Goal: Book appointment/travel/reservation

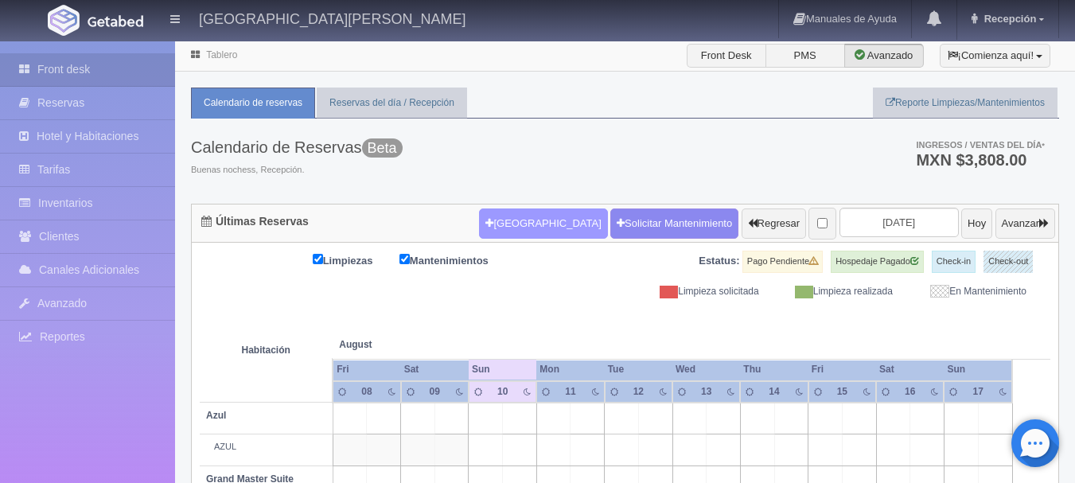
click at [497, 223] on button "[GEOGRAPHIC_DATA]" at bounding box center [543, 223] width 128 height 30
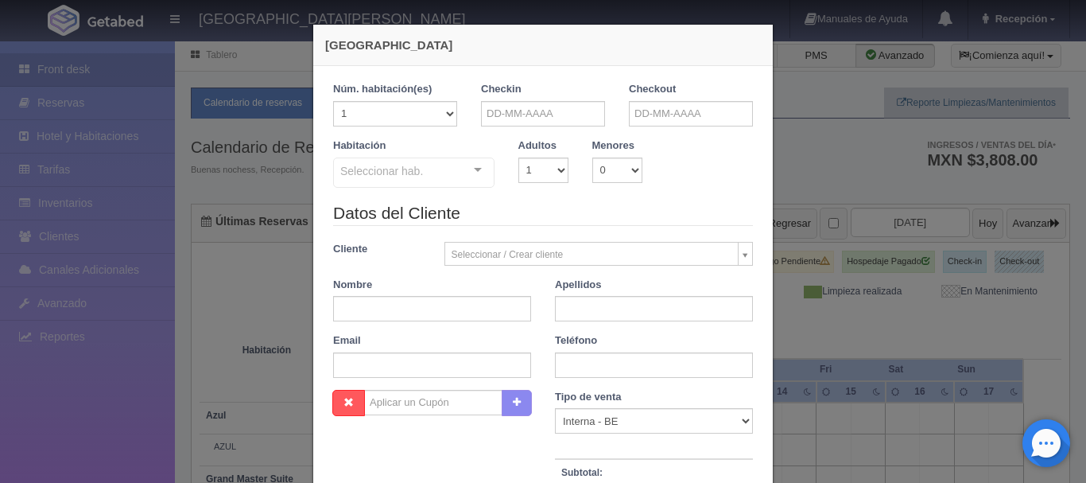
checkbox input "false"
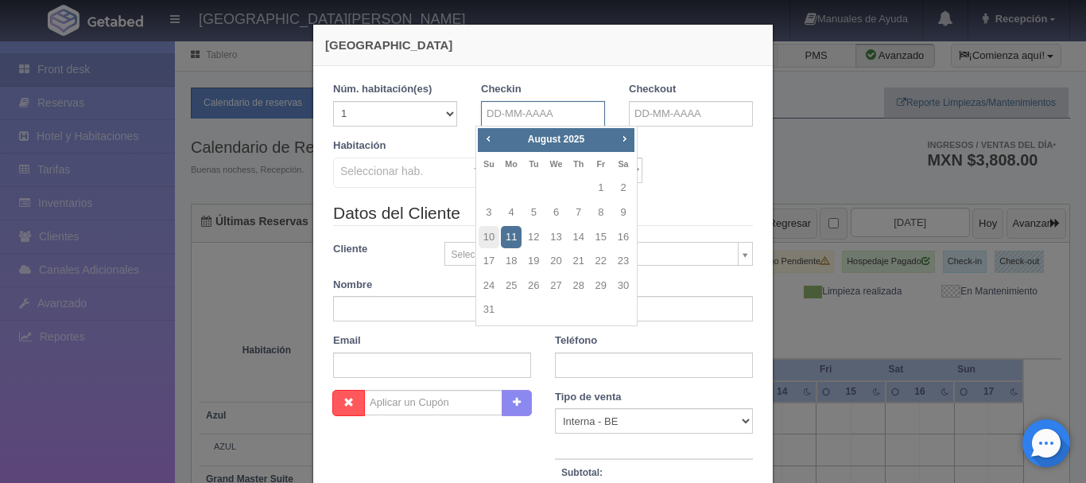
click at [536, 119] on input "text" at bounding box center [543, 113] width 124 height 25
click at [581, 264] on link "21" at bounding box center [579, 261] width 21 height 23
type input "[DATE]"
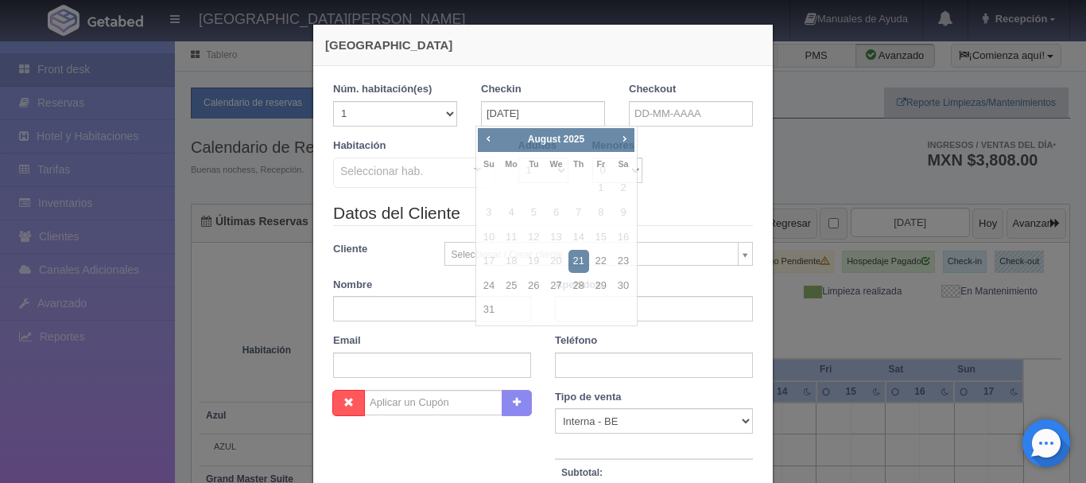
checkbox input "false"
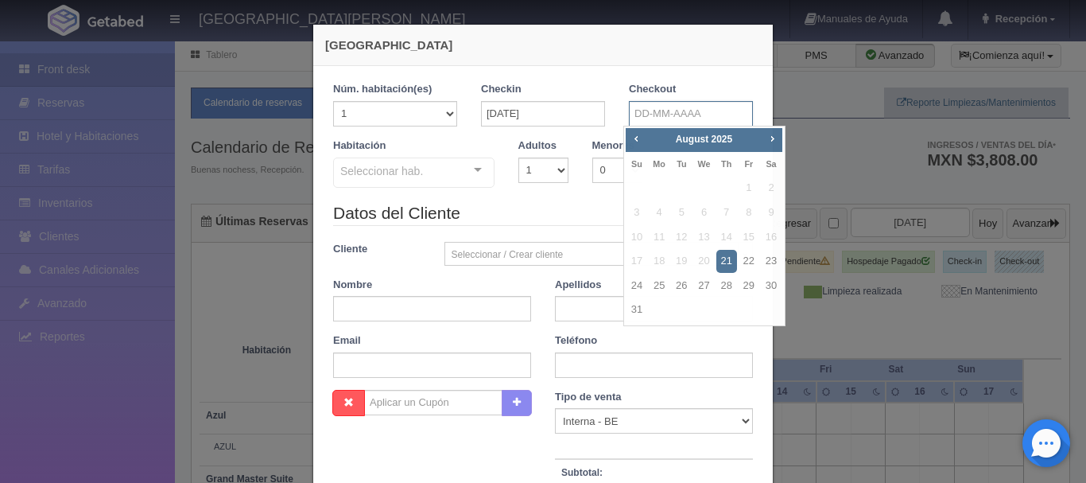
click at [696, 115] on input "text" at bounding box center [691, 113] width 124 height 25
click at [642, 286] on link "24" at bounding box center [637, 285] width 21 height 23
type input "[DATE]"
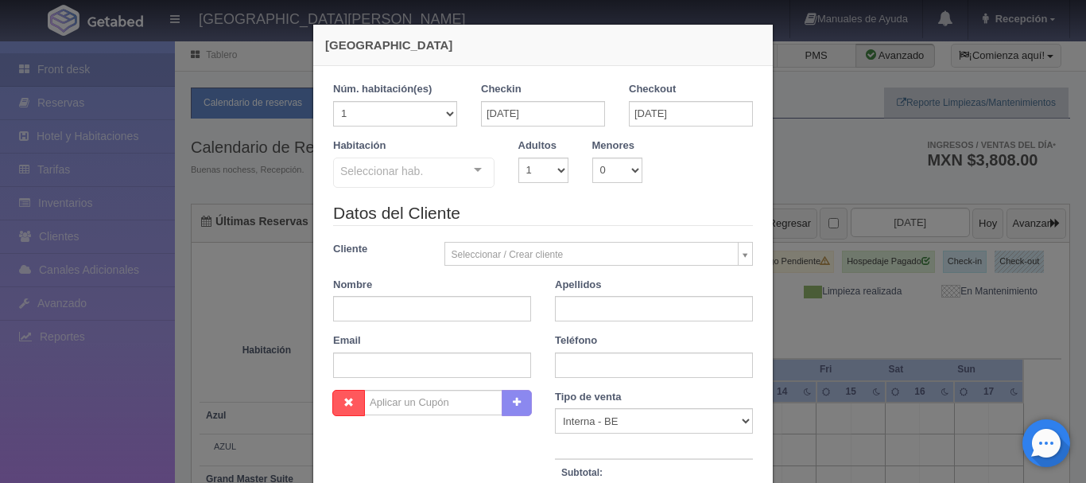
checkbox input "false"
click at [445, 112] on select "1 2 3 4 5 6 7 8 9 10 11 12 13 14 15 16 17 18 19 20" at bounding box center [395, 113] width 124 height 25
select select "2"
click at [333, 101] on select "1 2 3 4 5 6 7 8 9 10 11 12 13 14 15 16 17 18 19 20" at bounding box center [395, 113] width 124 height 25
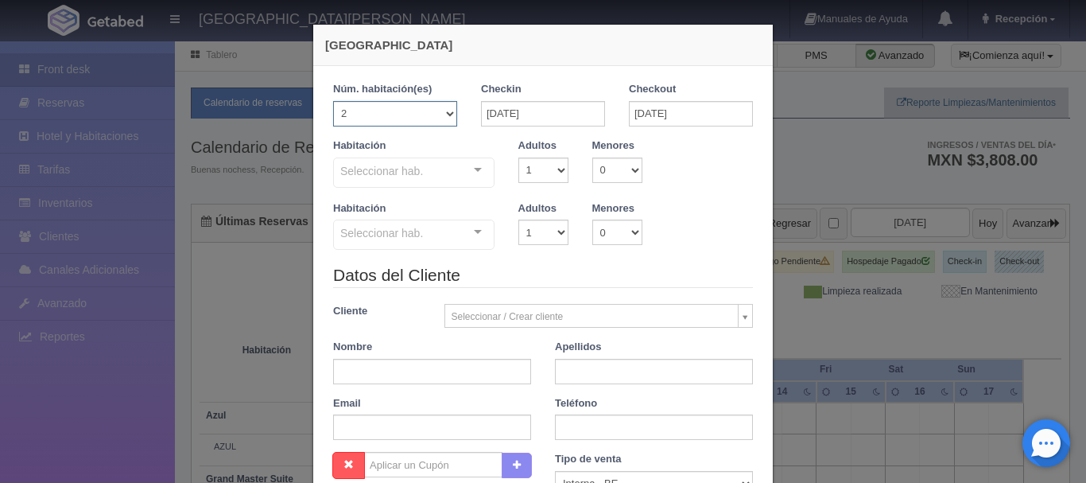
checkbox input "false"
click at [445, 114] on select "1 2 3 4 5 6 7 8 9 10 11 12 13 14 15 16 17 18 19 20" at bounding box center [395, 113] width 124 height 25
select select "1"
click at [333, 101] on select "1 2 3 4 5 6 7 8 9 10 11 12 13 14 15 16 17 18 19 20" at bounding box center [395, 113] width 124 height 25
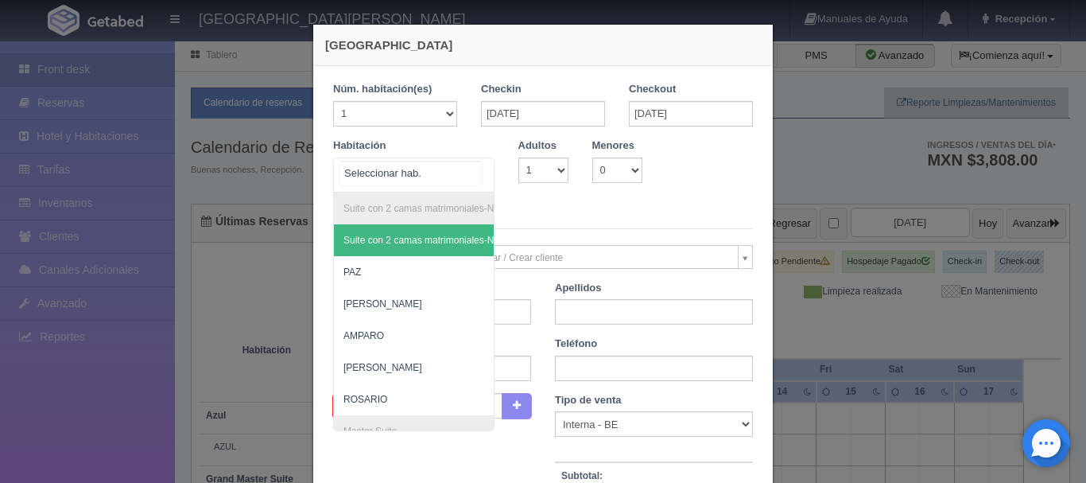
click at [473, 170] on div "Suite con 2 camas matrimoniales-No apta para menores Suite con 2 camas matrimon…" at bounding box center [413, 174] width 161 height 35
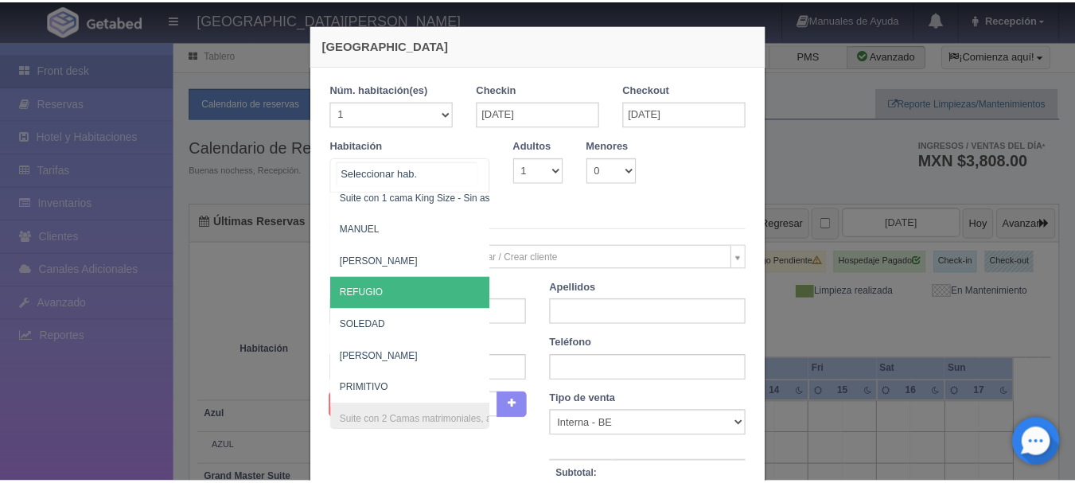
scroll to position [795, 0]
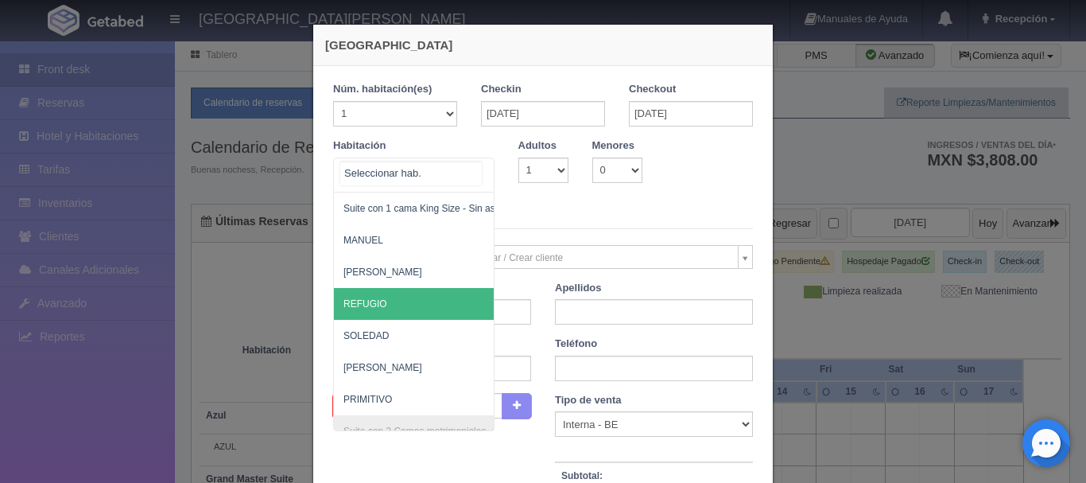
click at [410, 317] on span "REFUGIO" at bounding box center [491, 304] width 314 height 32
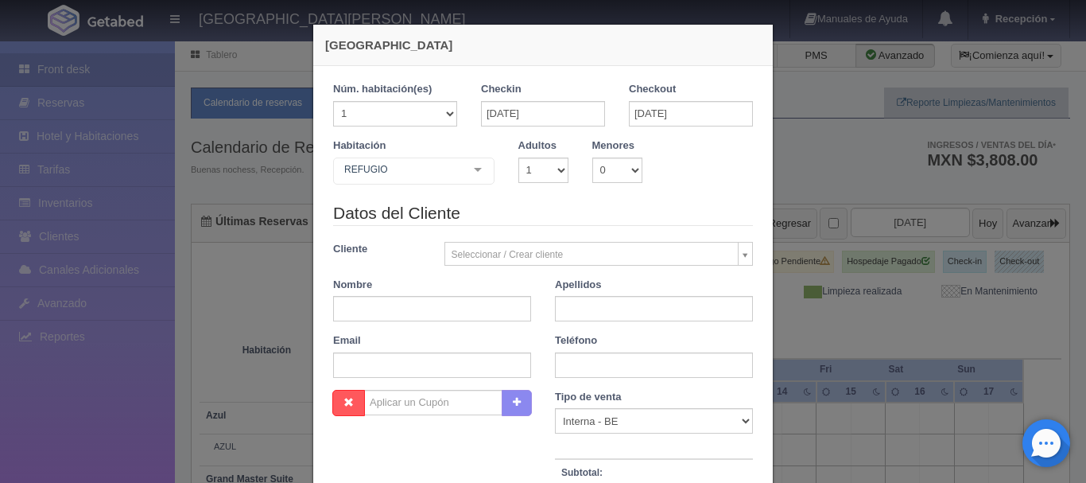
checkbox input "false"
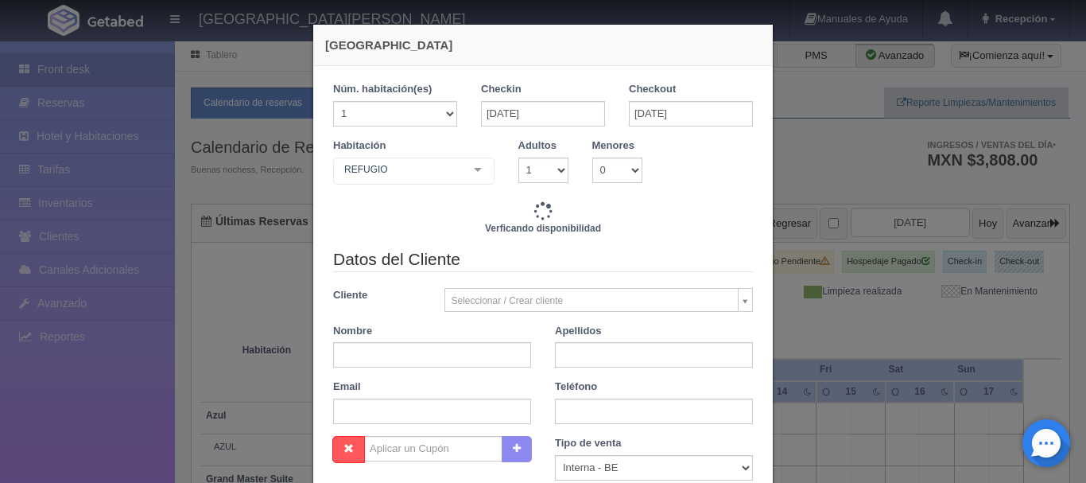
type input "13380.00"
checkbox input "false"
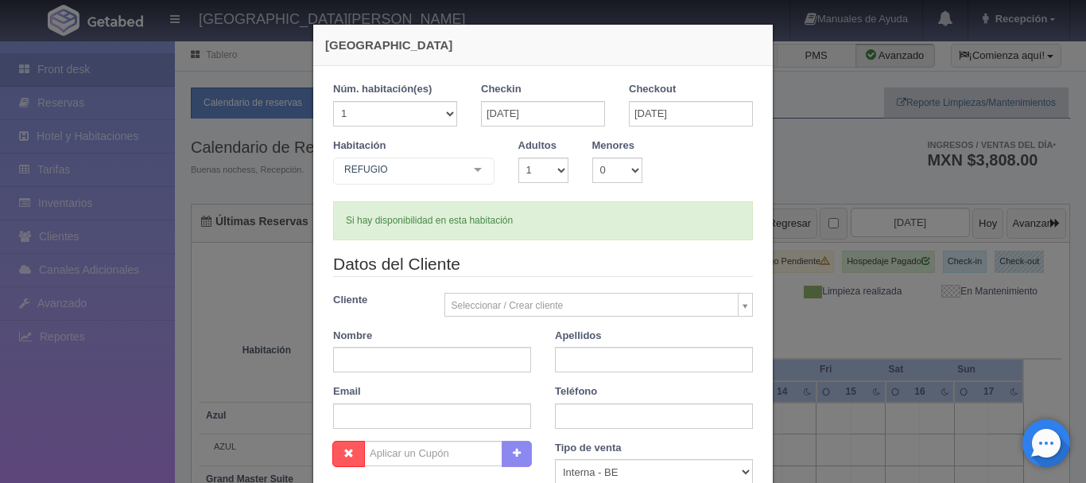
click at [189, 356] on div "[GEOGRAPHIC_DATA] 1 Núm. habitación(es) 1 2 3 4 5 6 7 8 9 10 11 12 13 14 15 16 …" at bounding box center [543, 241] width 1086 height 483
